Goal: Answer question/provide support

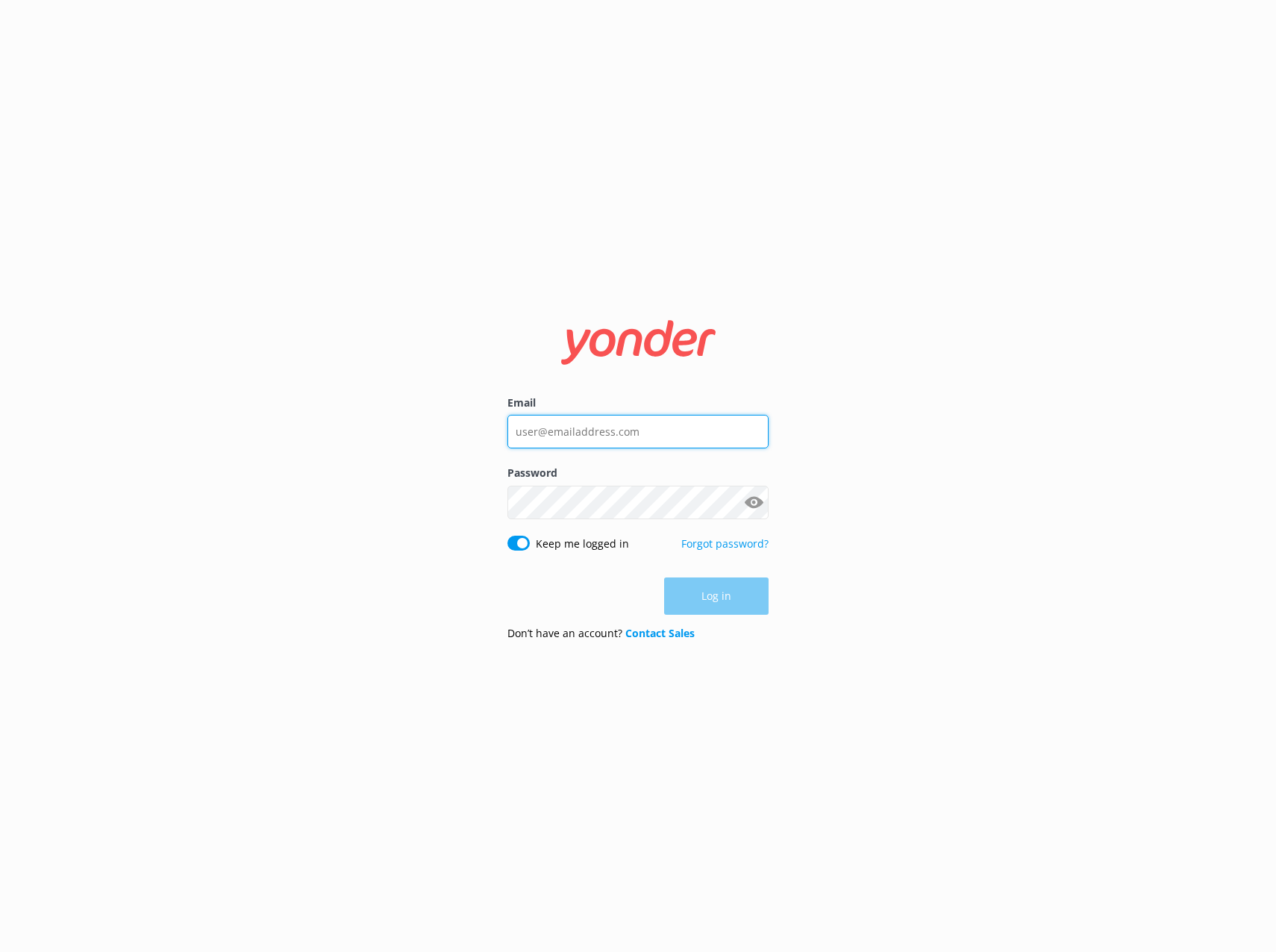
type input "[EMAIL_ADDRESS][DOMAIN_NAME]"
click at [728, 603] on div "Log in" at bounding box center [638, 597] width 261 height 37
click at [716, 602] on button "Log in" at bounding box center [716, 597] width 105 height 37
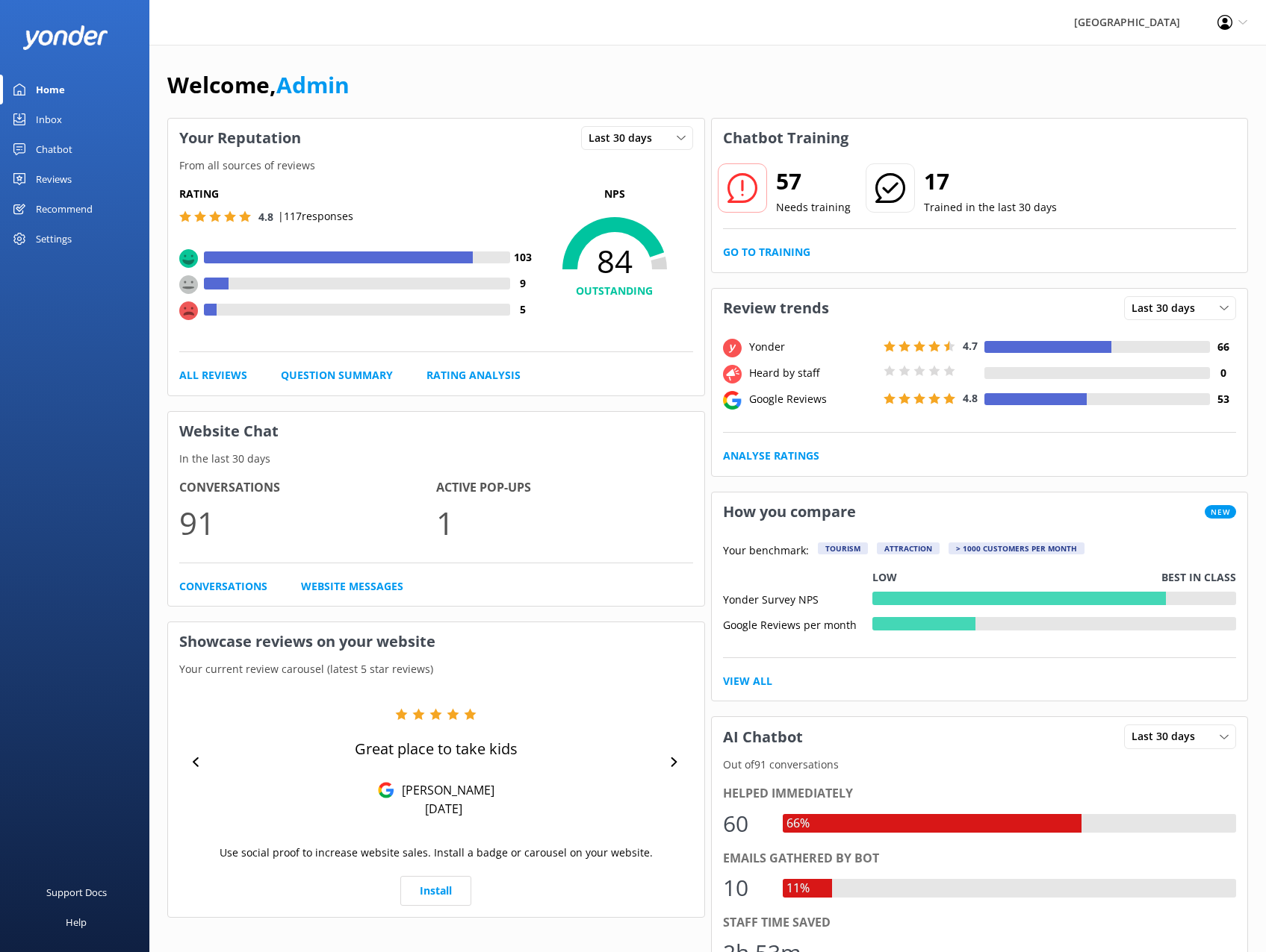
click at [57, 118] on div "Inbox" at bounding box center [48, 119] width 26 height 30
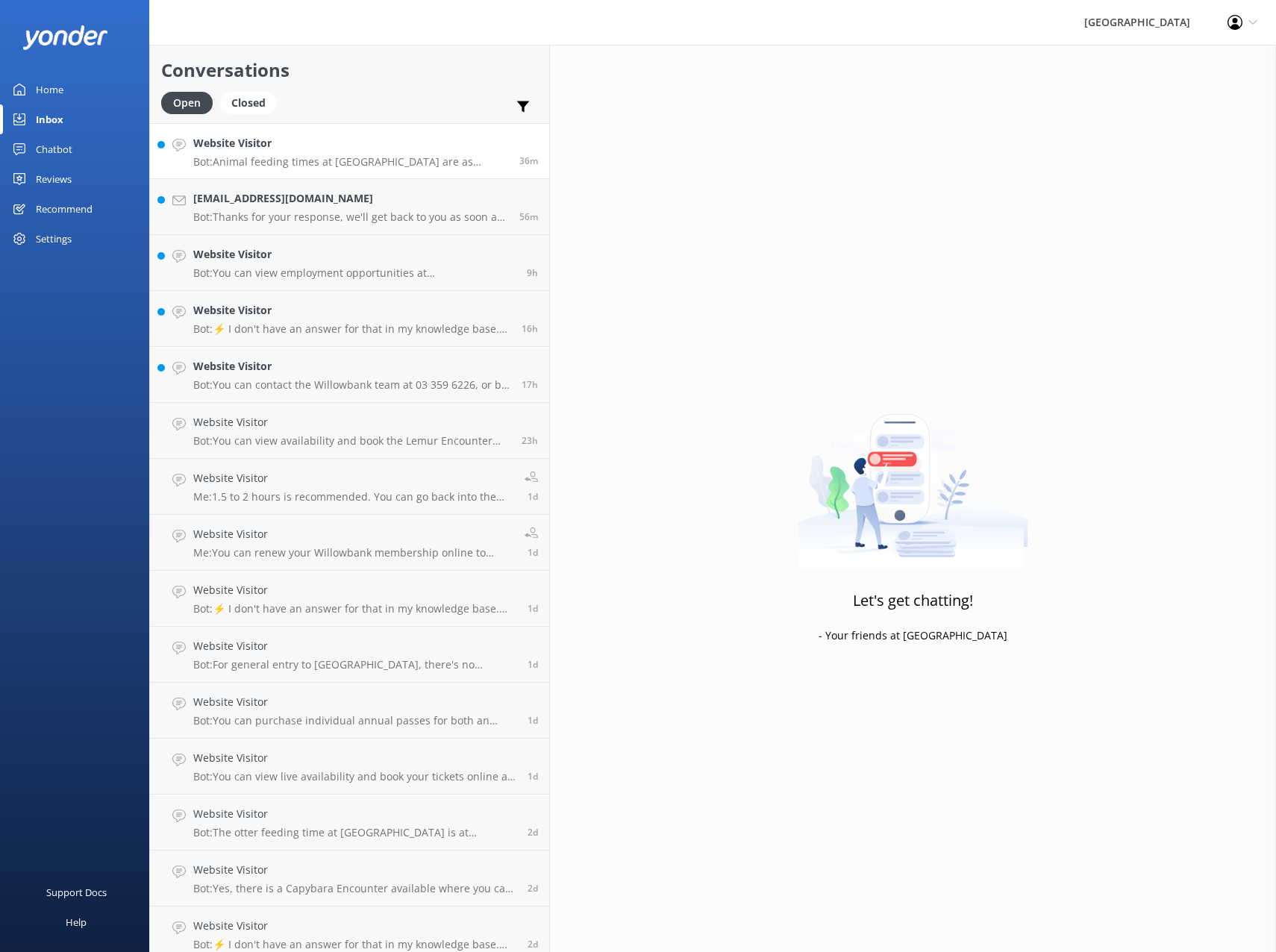
click at [303, 156] on p "Bot: Animal feeding times at [GEOGRAPHIC_DATA] are as follows: - Otters: 10:45a…" at bounding box center [351, 161] width 315 height 14
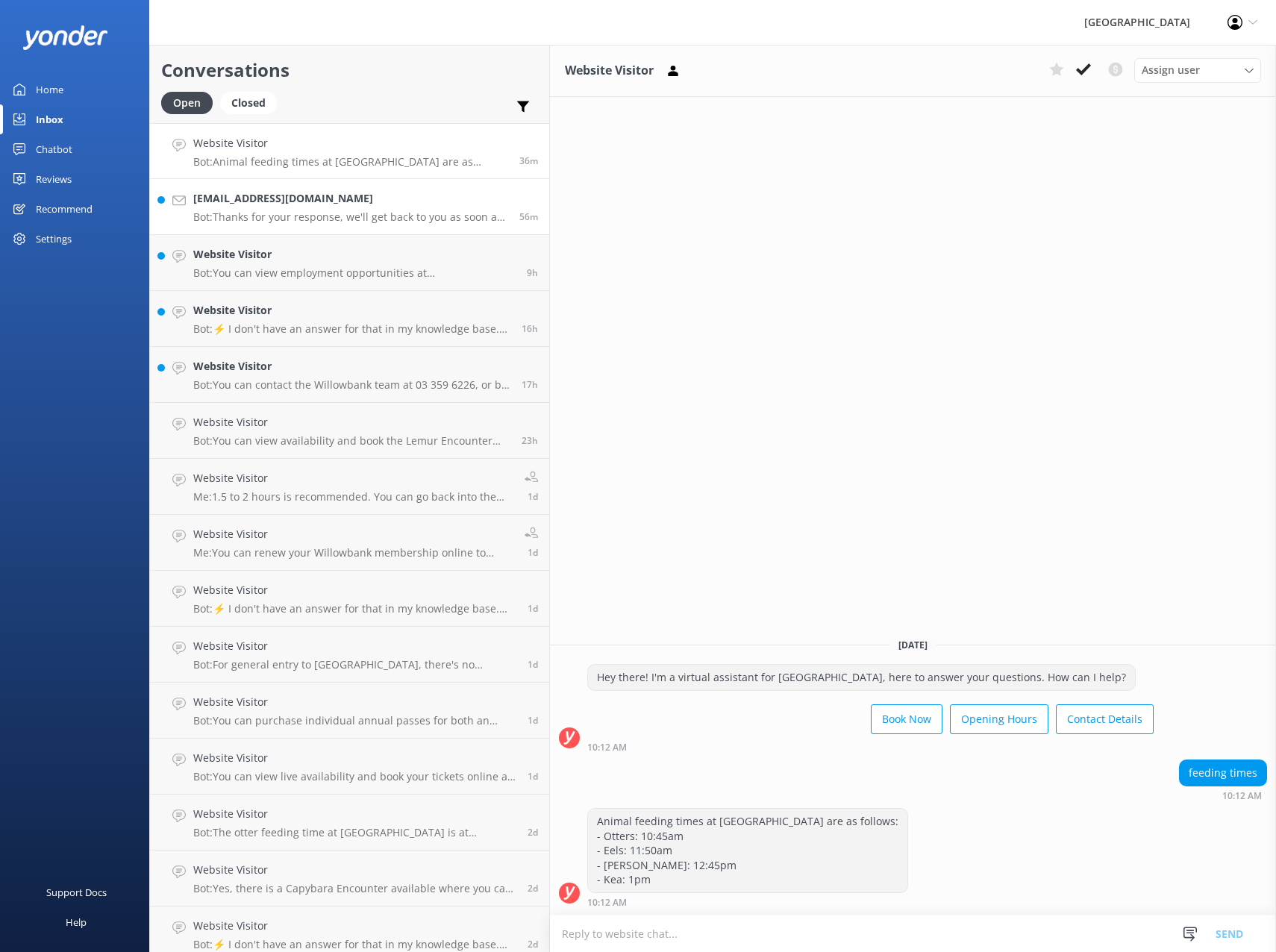
click at [307, 212] on p "Bot: Thanks for your response, we'll get back to you as soon as we can during o…" at bounding box center [351, 217] width 315 height 14
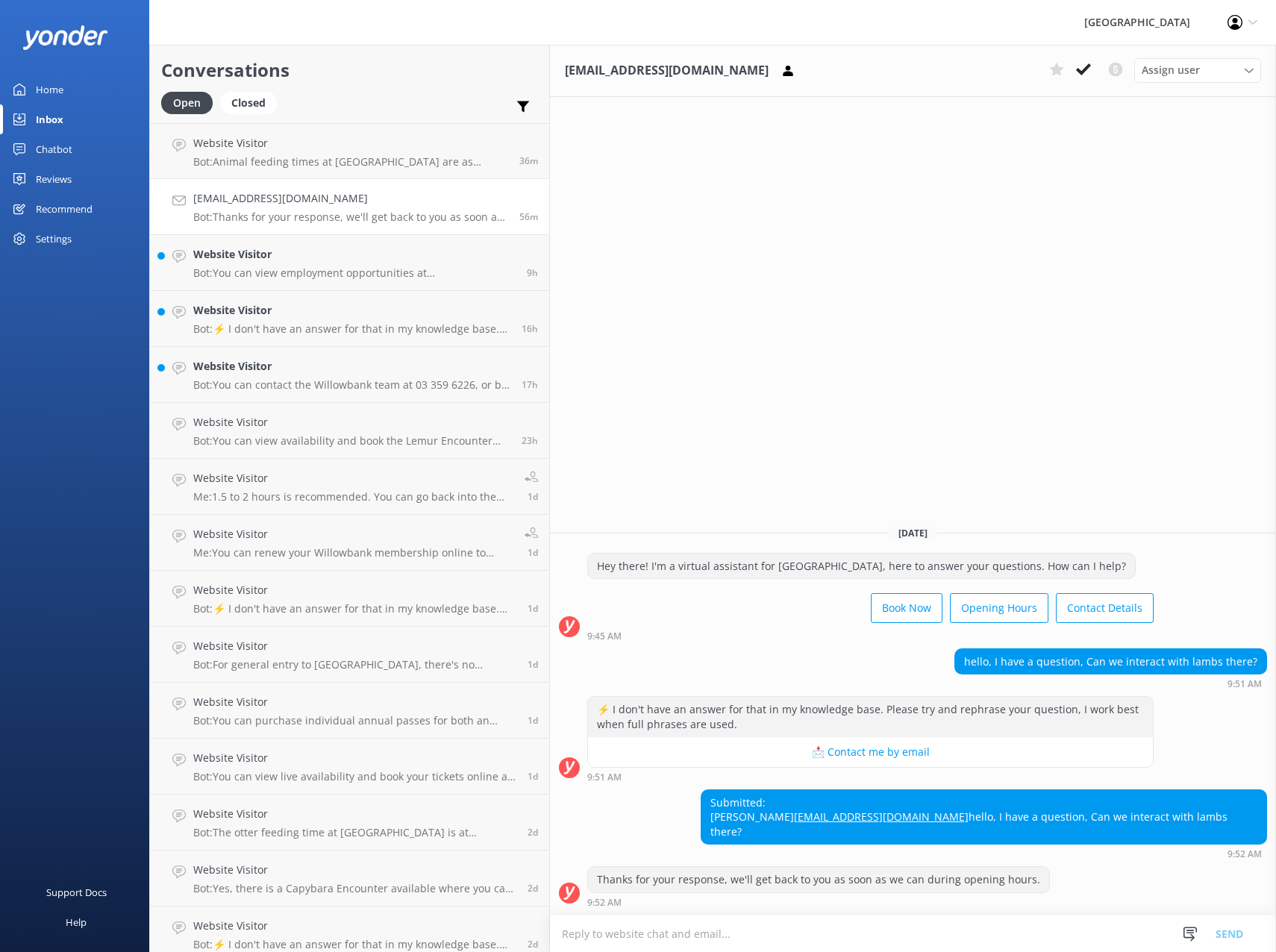
click at [802, 930] on textarea at bounding box center [913, 934] width 726 height 36
type textarea "T"
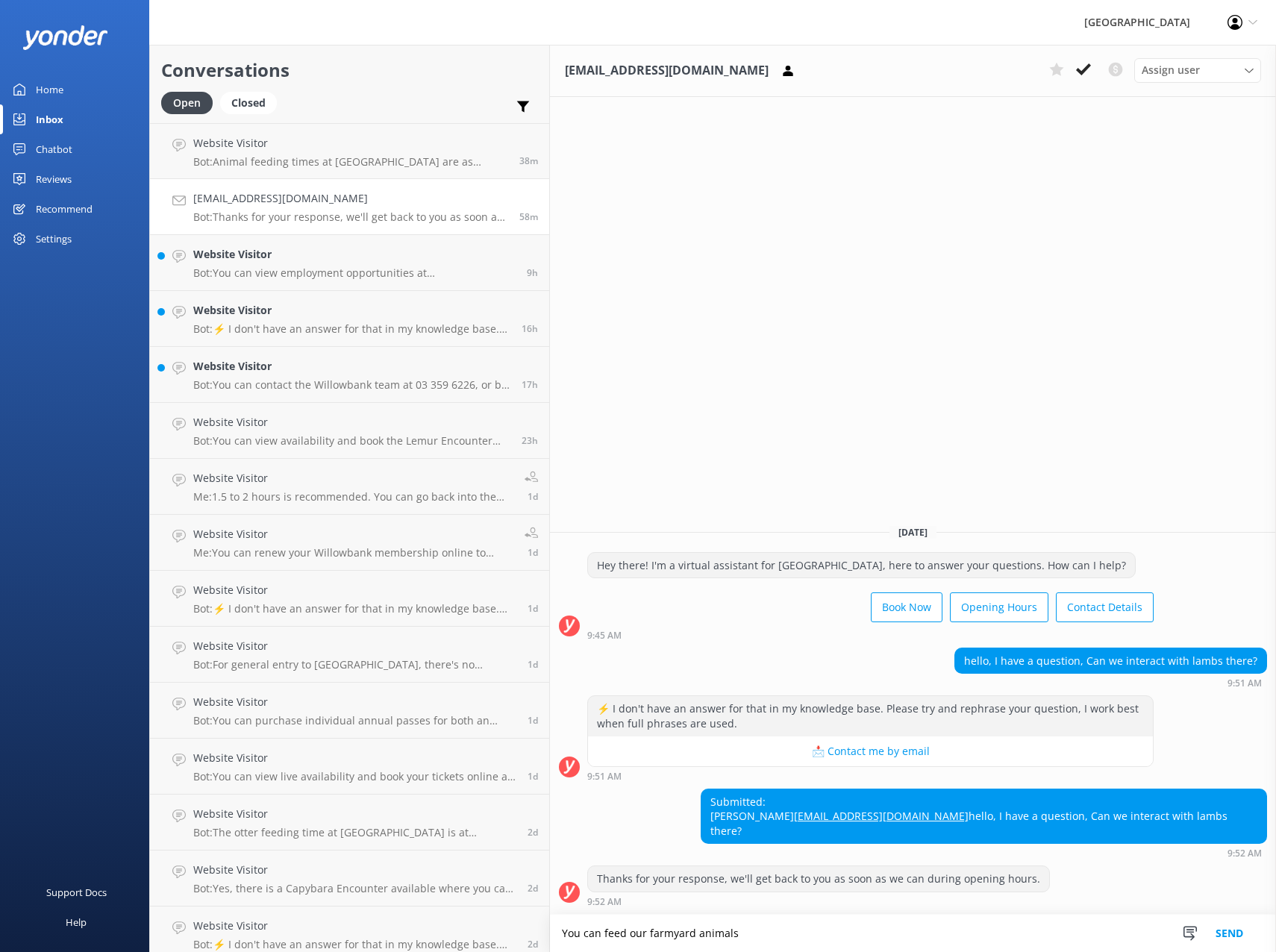
drag, startPoint x: 638, startPoint y: 934, endPoint x: 444, endPoint y: 943, distance: 194.2
click at [444, 943] on div "Conversations Open Closed Important Converted Assigned to me Unassigned Website…" at bounding box center [712, 498] width 1127 height 907
type textarea "You can feed our farmyard animals"
click at [60, 144] on div "Chatbot" at bounding box center [54, 148] width 36 height 30
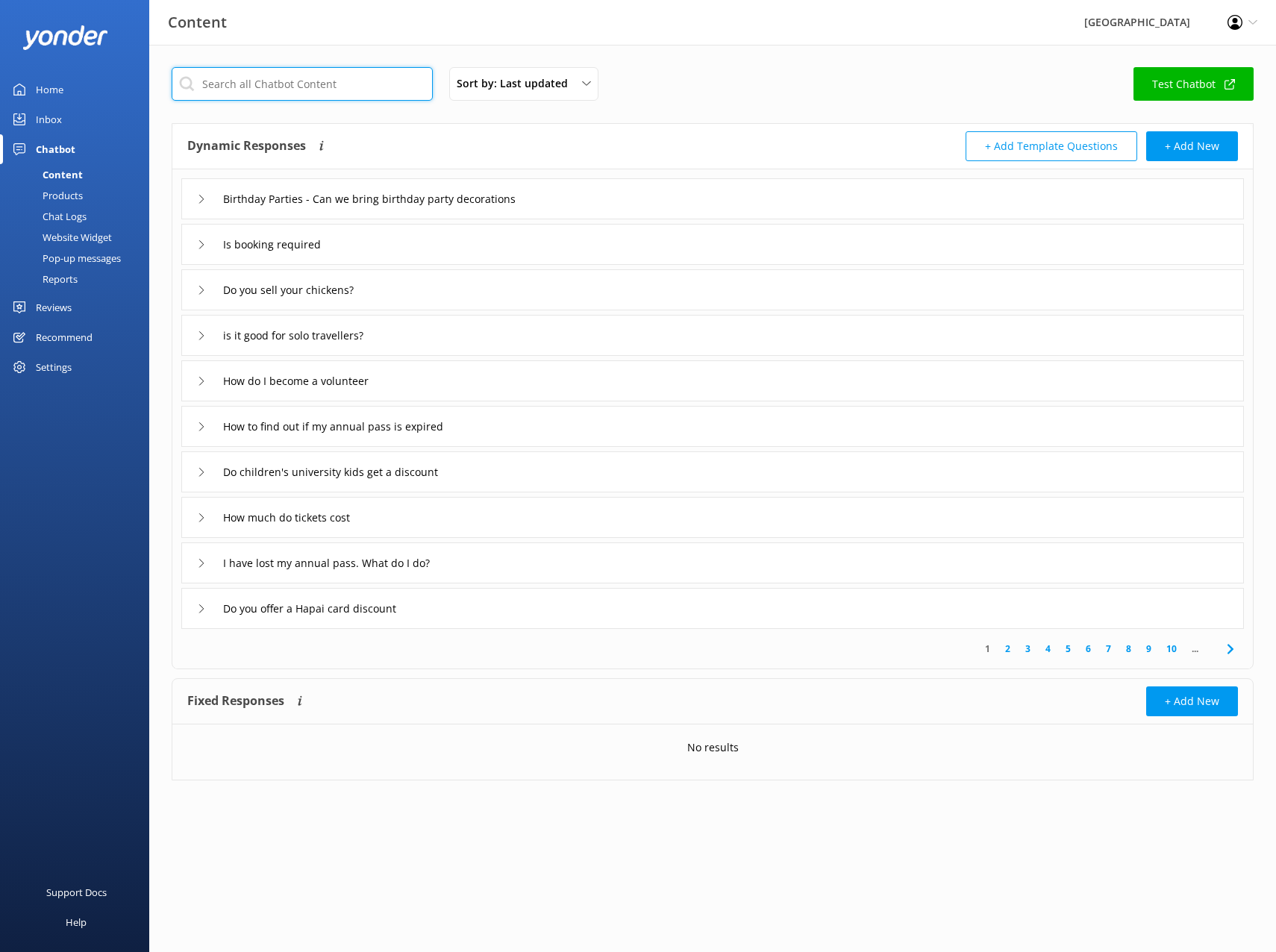
click at [276, 83] on input "text" at bounding box center [301, 84] width 261 height 34
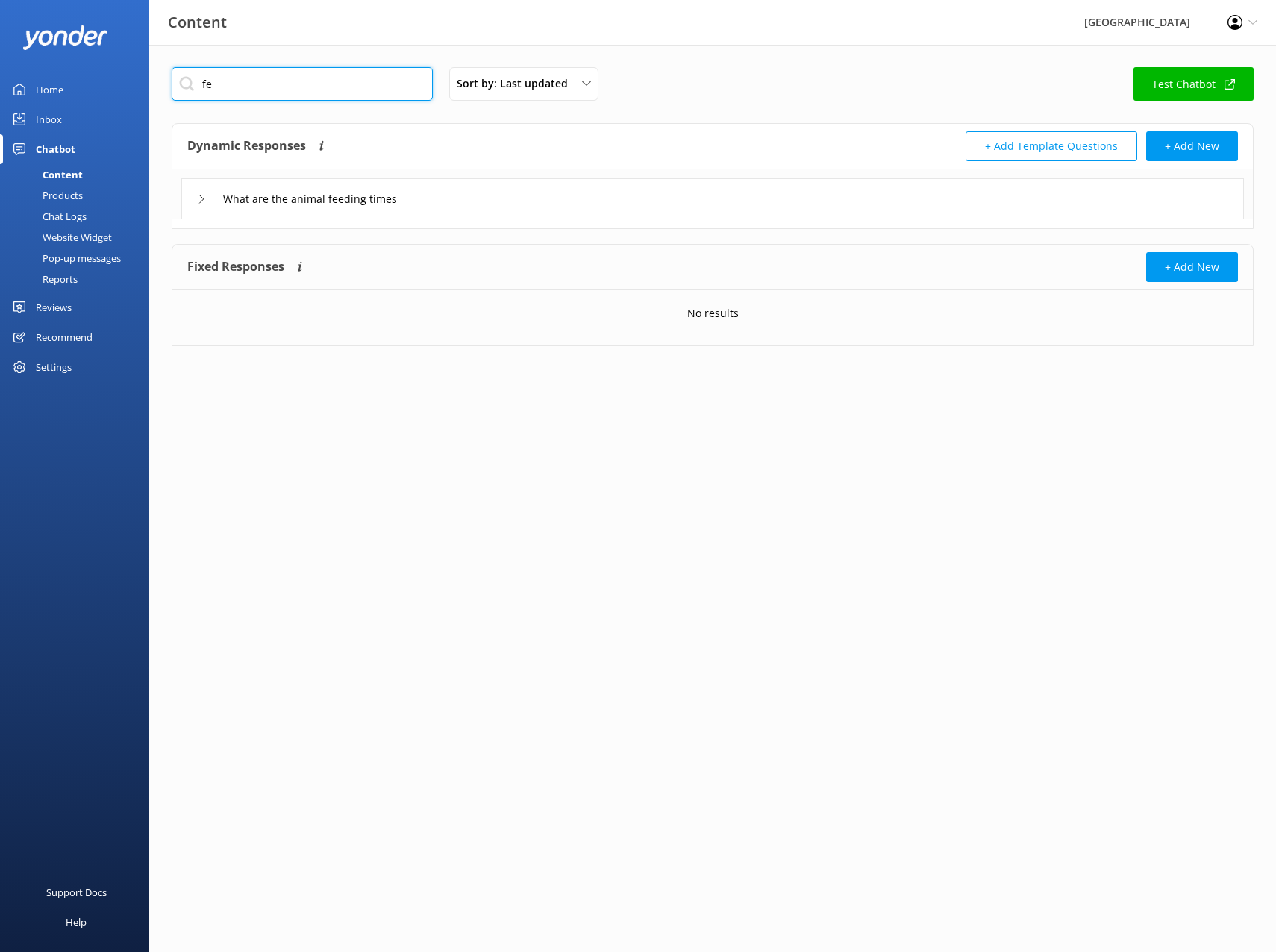
type input "f"
type input "h"
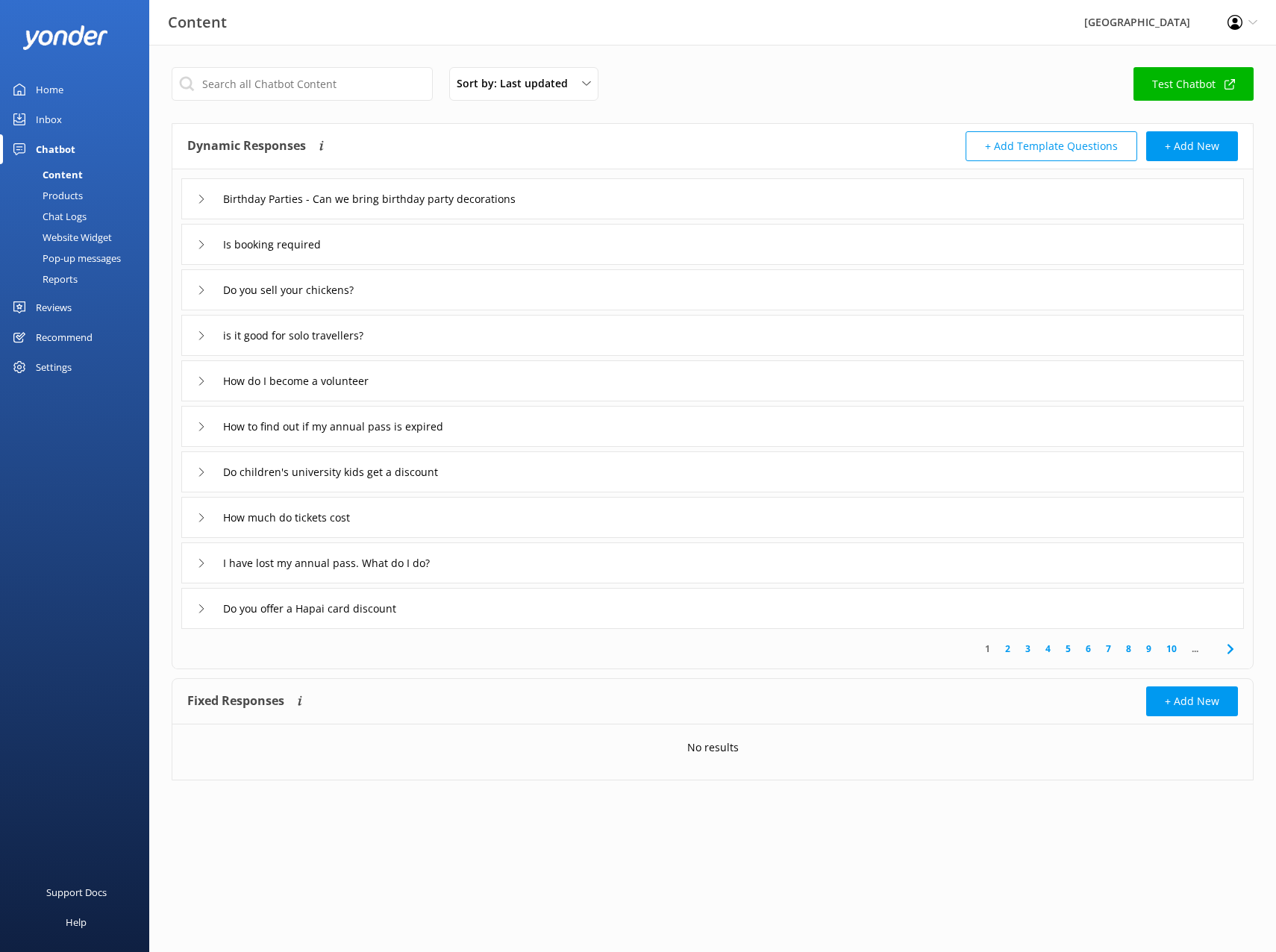
click at [50, 118] on div "Inbox" at bounding box center [48, 119] width 26 height 30
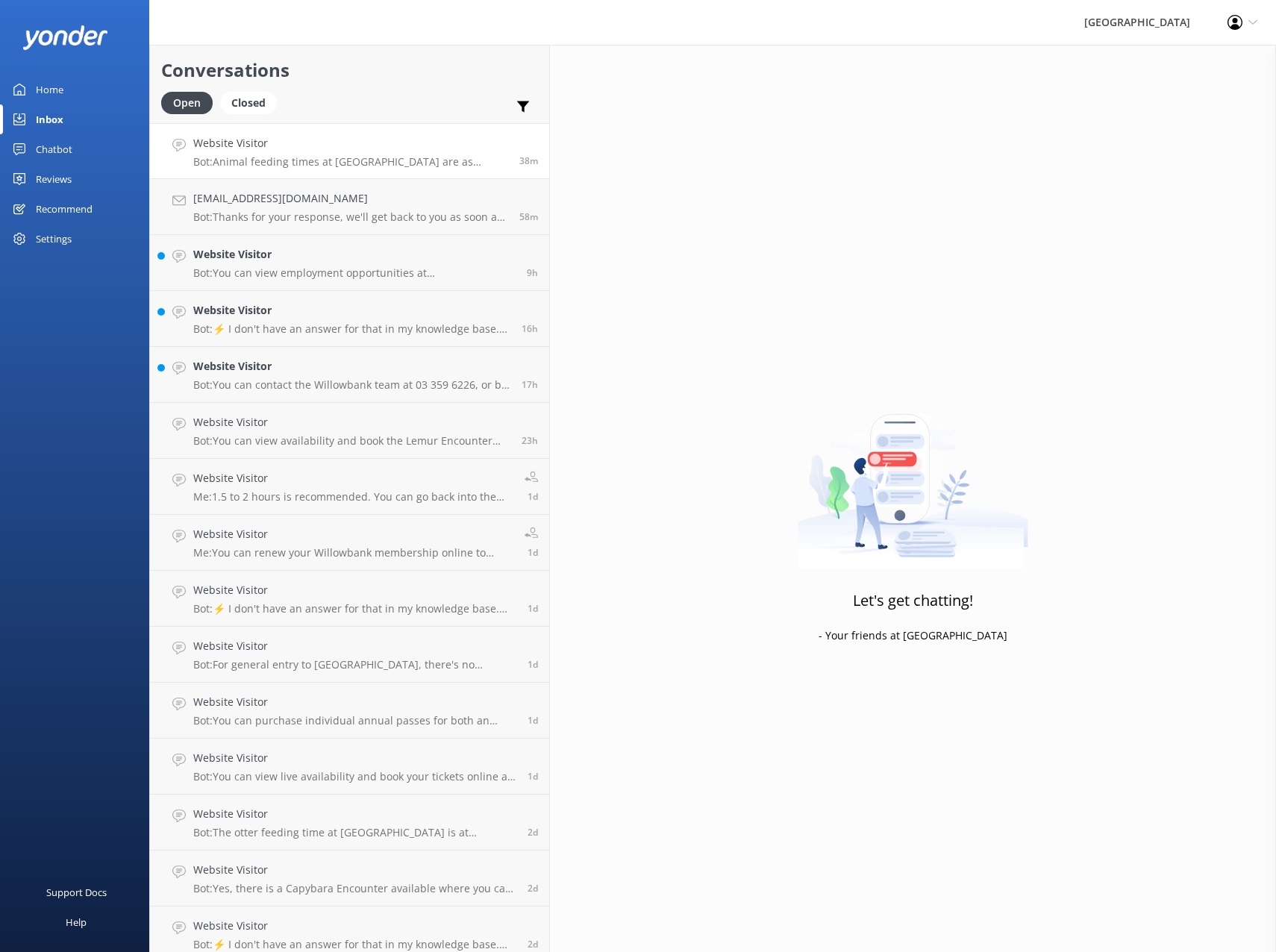
click at [287, 159] on p "Bot: Animal feeding times at [GEOGRAPHIC_DATA] are as follows: - Otters: 10:45a…" at bounding box center [351, 161] width 315 height 14
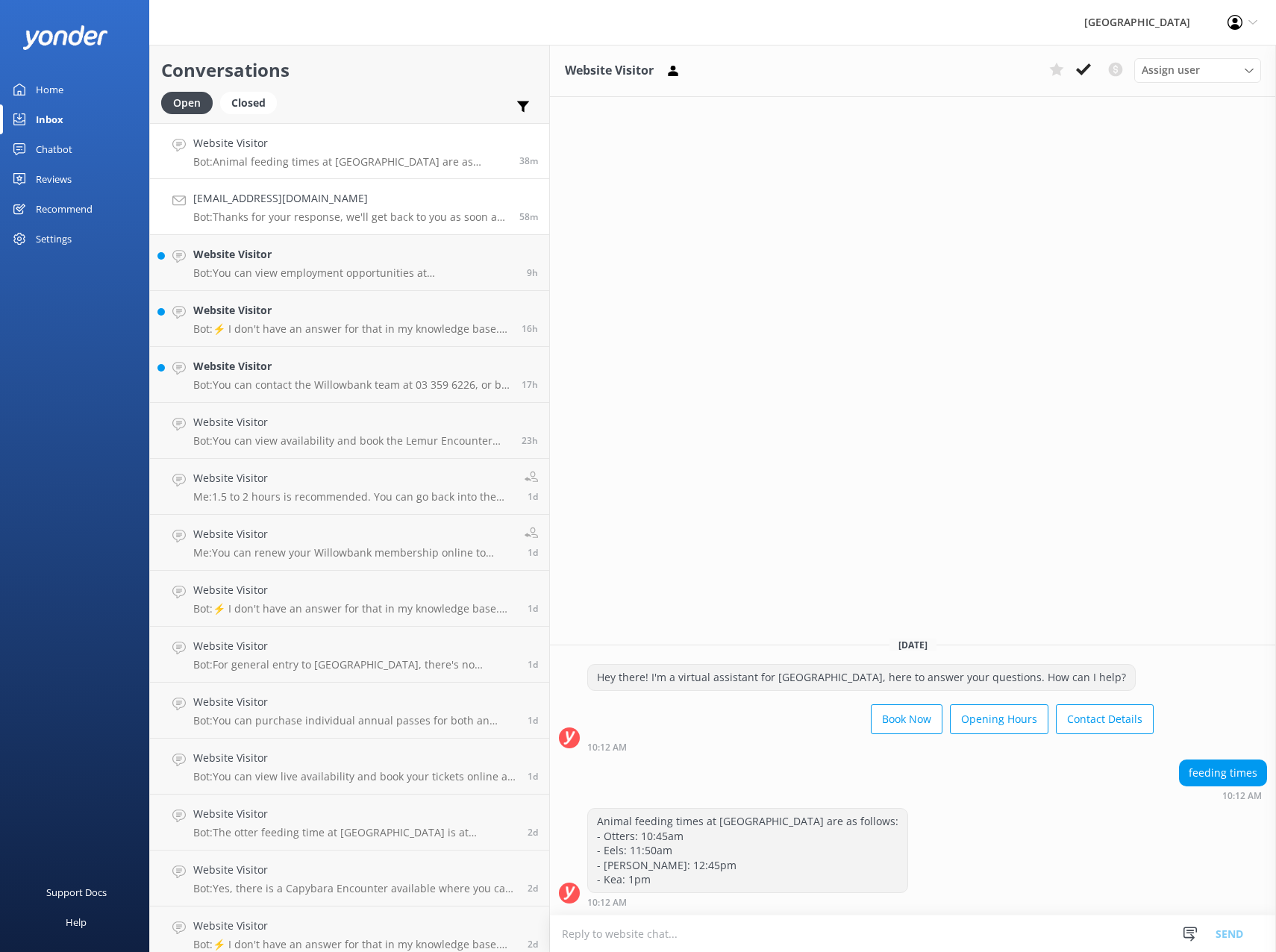
click at [291, 211] on p "Bot: Thanks for your response, we'll get back to you as soon as we can during o…" at bounding box center [351, 217] width 315 height 14
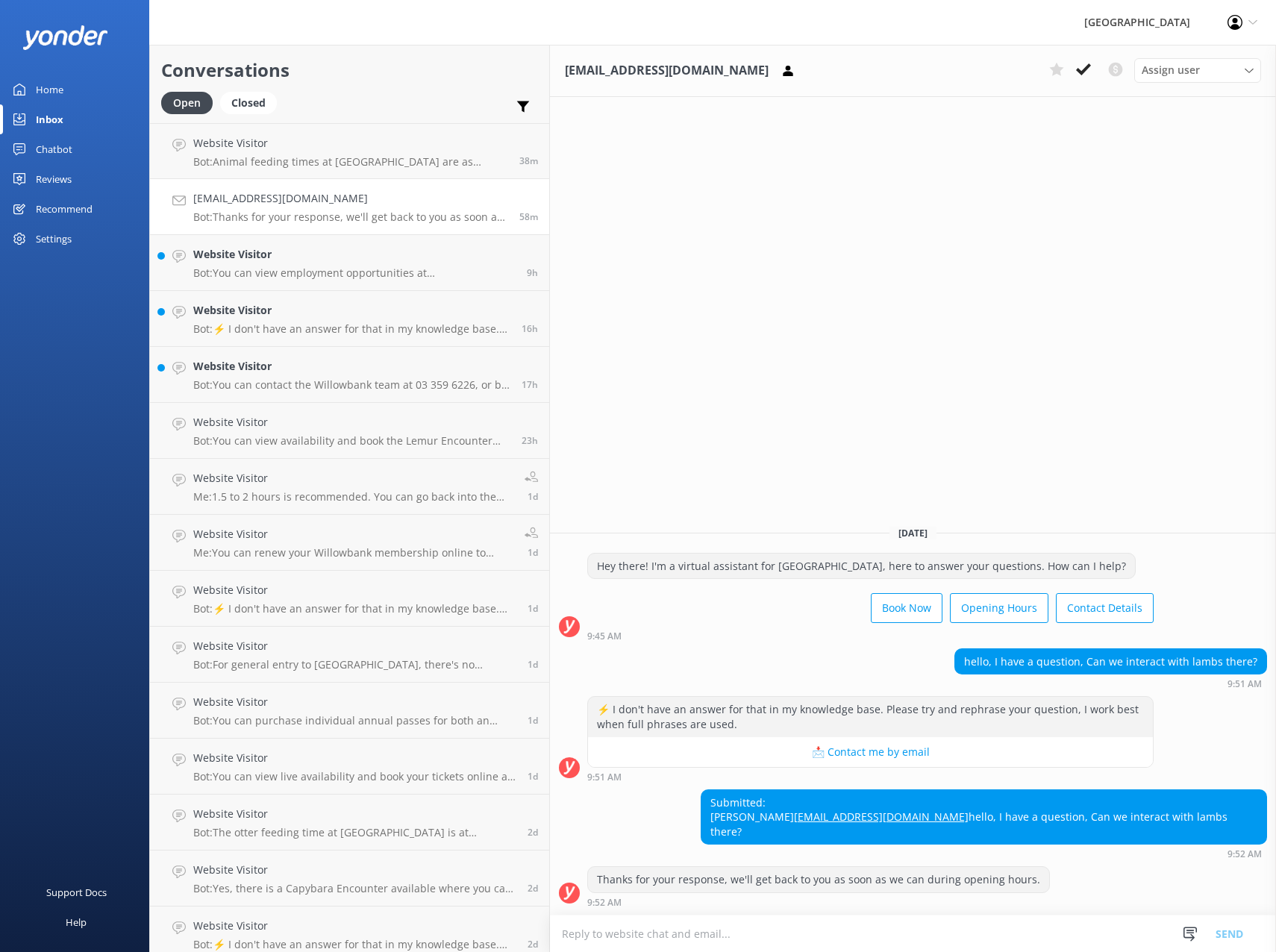
scroll to position [1, 0]
click at [617, 931] on textarea at bounding box center [913, 934] width 726 height 36
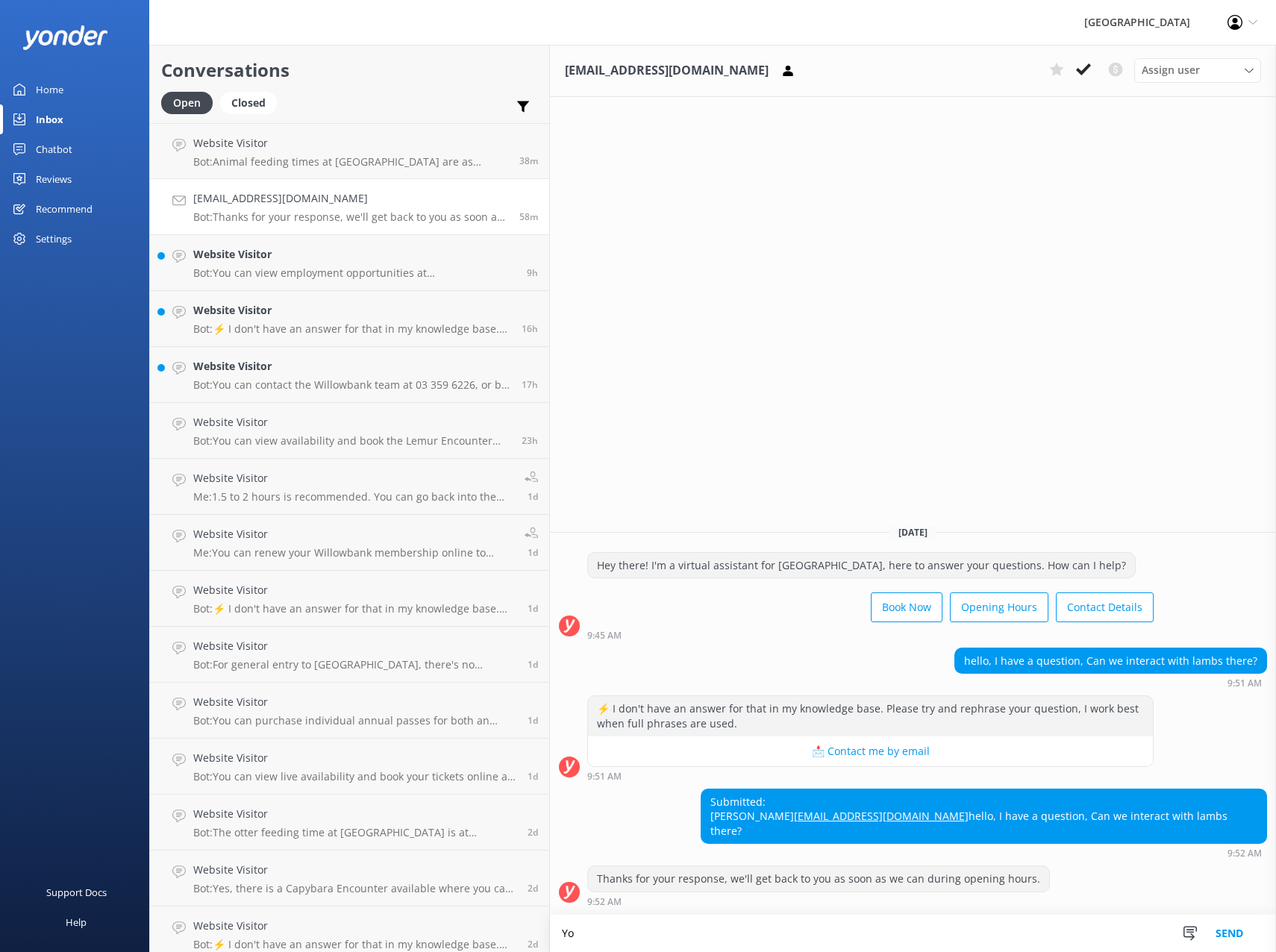
type textarea "Y"
click at [760, 932] on textarea "Food is available for purchase at the entrance, and you can" at bounding box center [913, 933] width 726 height 37
type textarea "Food is available for purchase at the entrance, and you can feed most of our fa…"
click at [1228, 934] on button "Send" at bounding box center [1229, 933] width 56 height 37
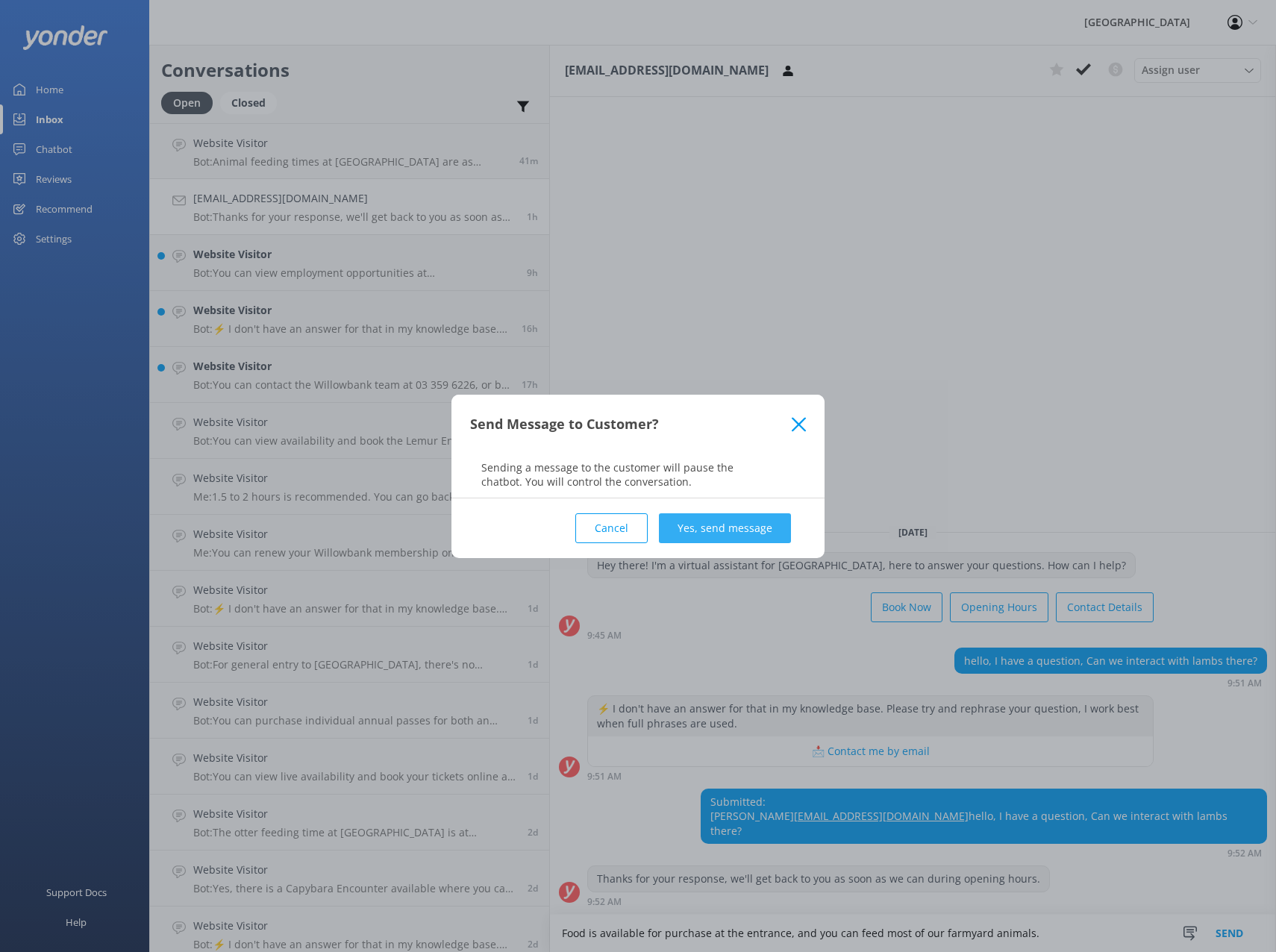
click at [745, 531] on button "Yes, send message" at bounding box center [724, 528] width 132 height 30
